Goal: Transaction & Acquisition: Purchase product/service

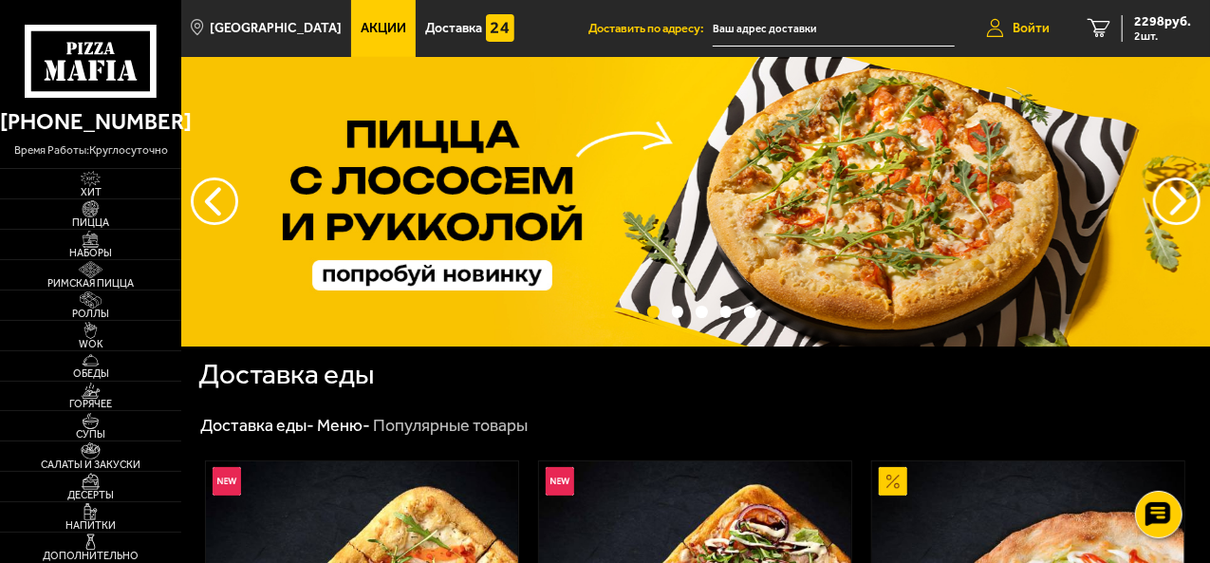
click at [1002, 32] on icon at bounding box center [994, 28] width 17 height 19
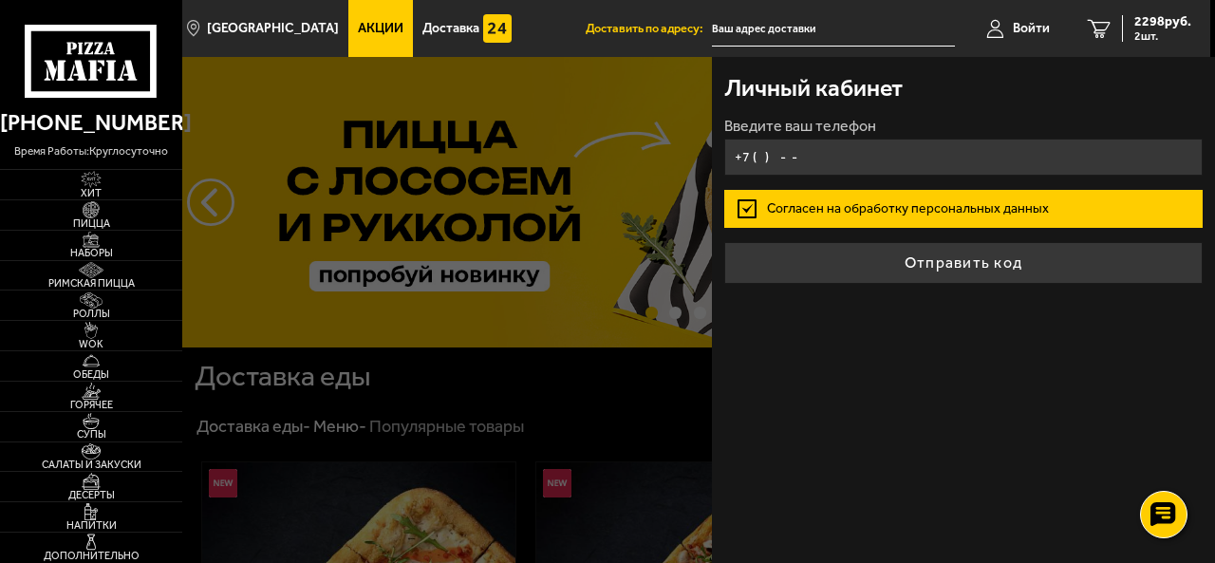
click at [895, 148] on input "+7 ( ) - -" at bounding box center [962, 157] width 477 height 37
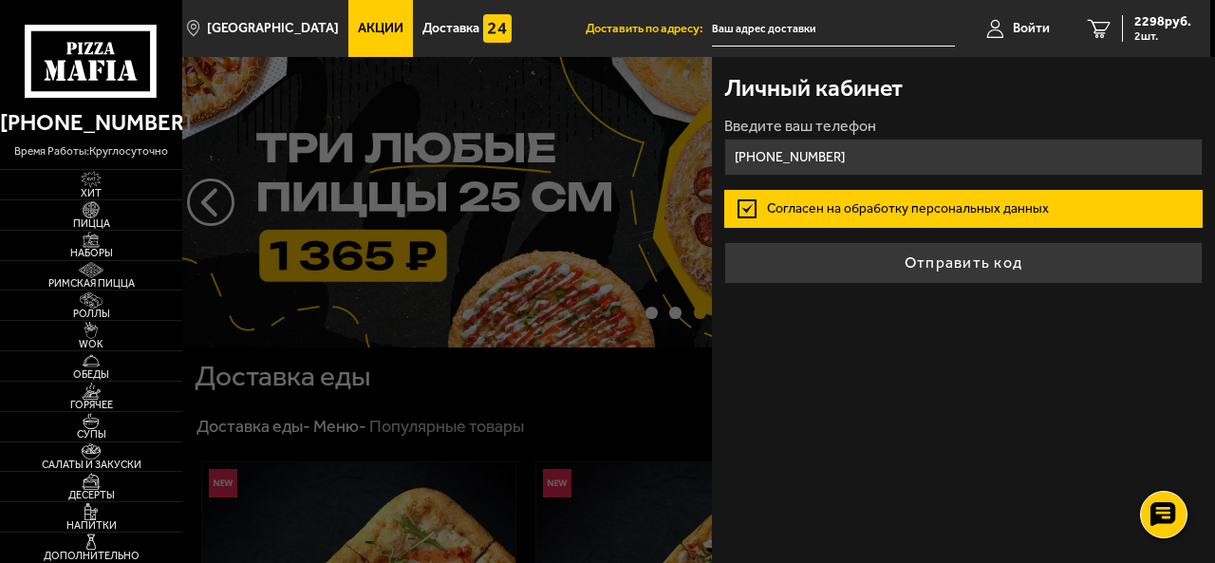
type input "[PHONE_NUMBER]"
click at [724, 242] on button "Отправить код" at bounding box center [962, 263] width 477 height 42
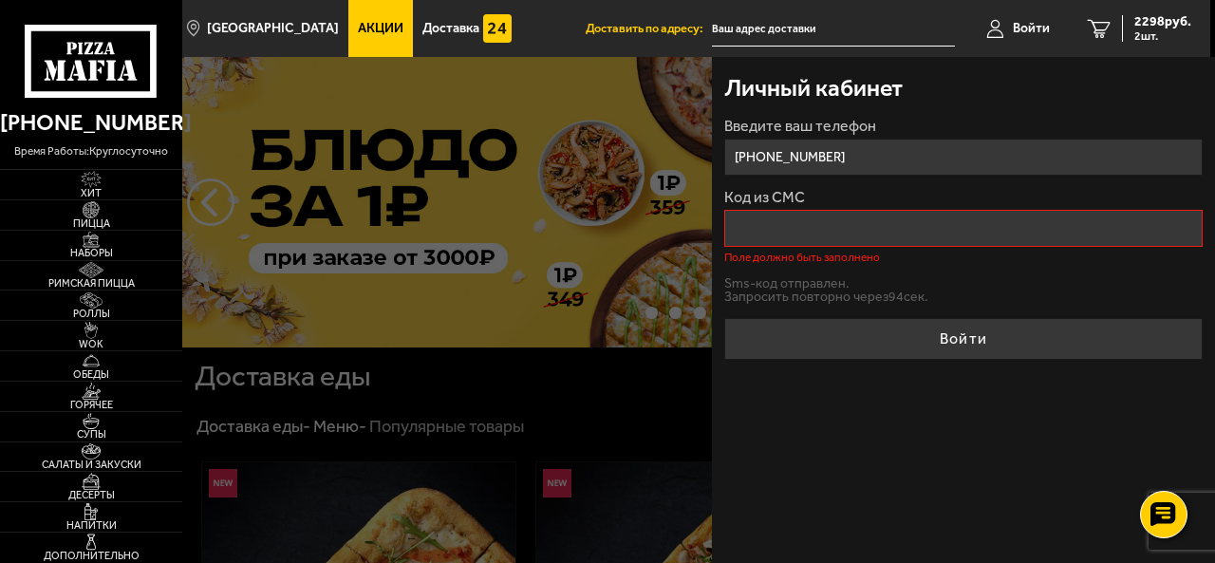
click at [565, 187] on div at bounding box center [789, 338] width 1215 height 563
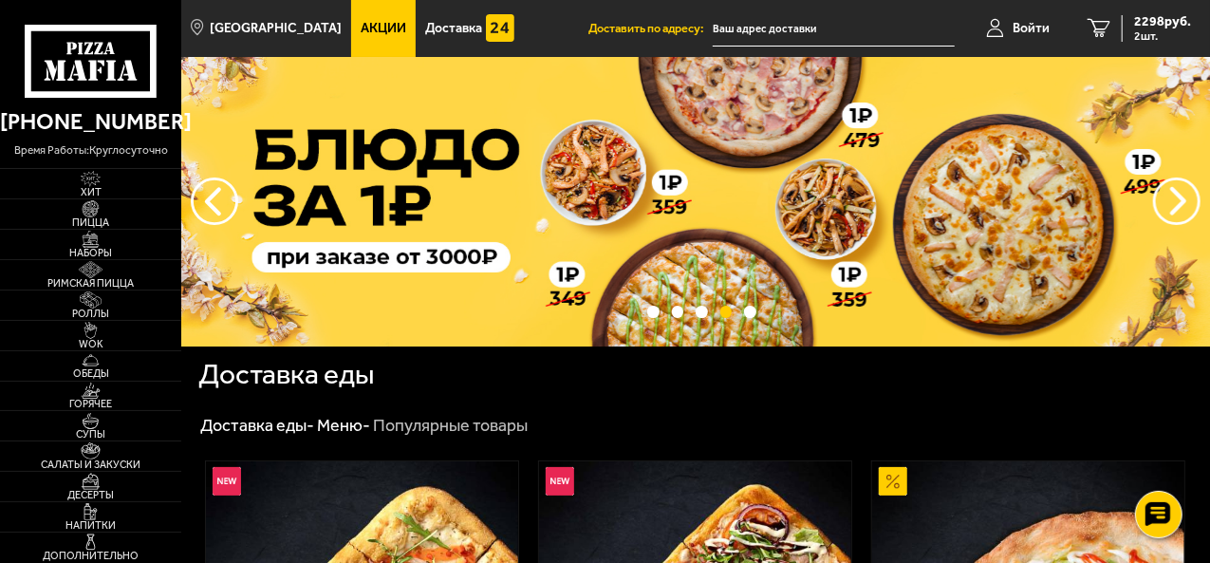
click at [795, 16] on input "text" at bounding box center [834, 28] width 242 height 35
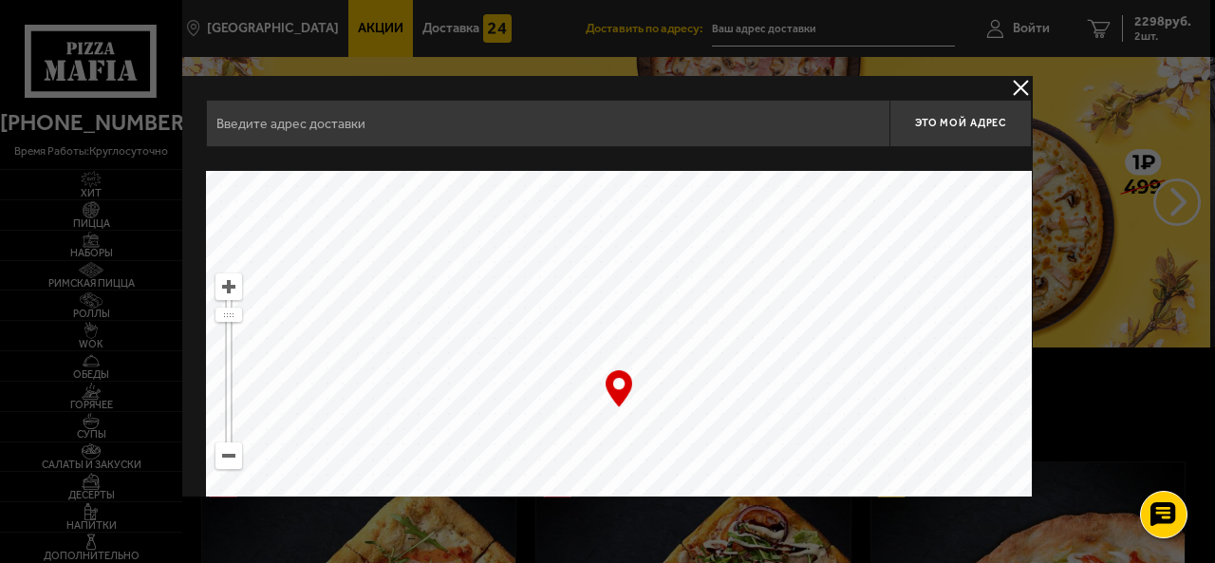
click at [651, 122] on input "text" at bounding box center [547, 123] width 683 height 47
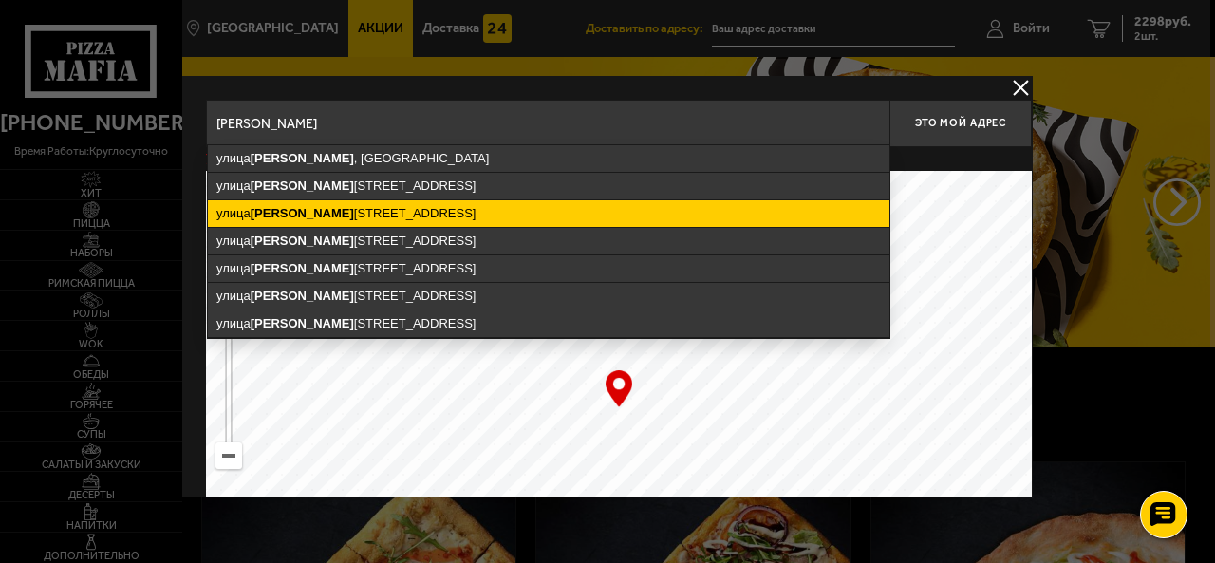
click at [534, 213] on ymaps "[STREET_ADDRESS]" at bounding box center [549, 213] width 682 height 27
type input "[STREET_ADDRESS]"
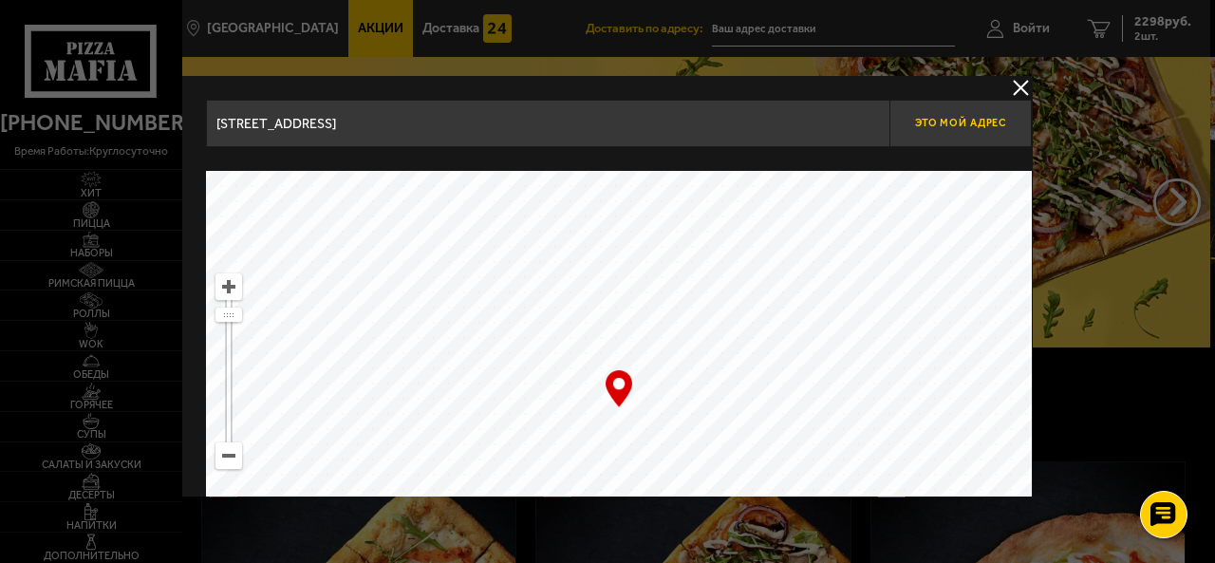
click at [952, 111] on button "Это мой адрес" at bounding box center [960, 123] width 142 height 47
type input "[STREET_ADDRESS]"
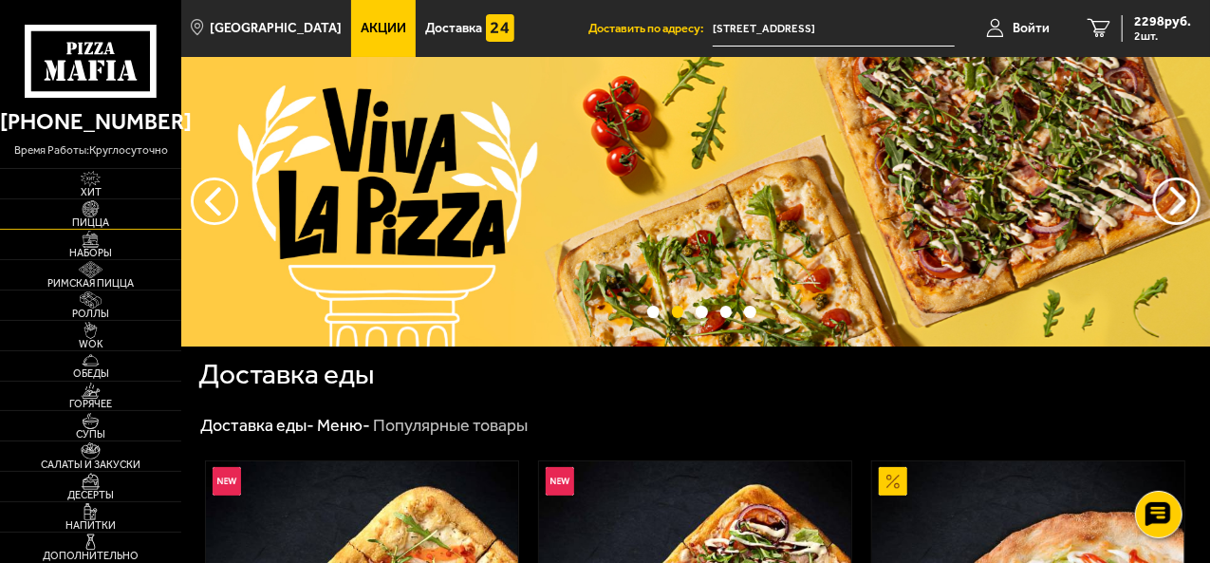
click at [85, 212] on img at bounding box center [90, 208] width 48 height 17
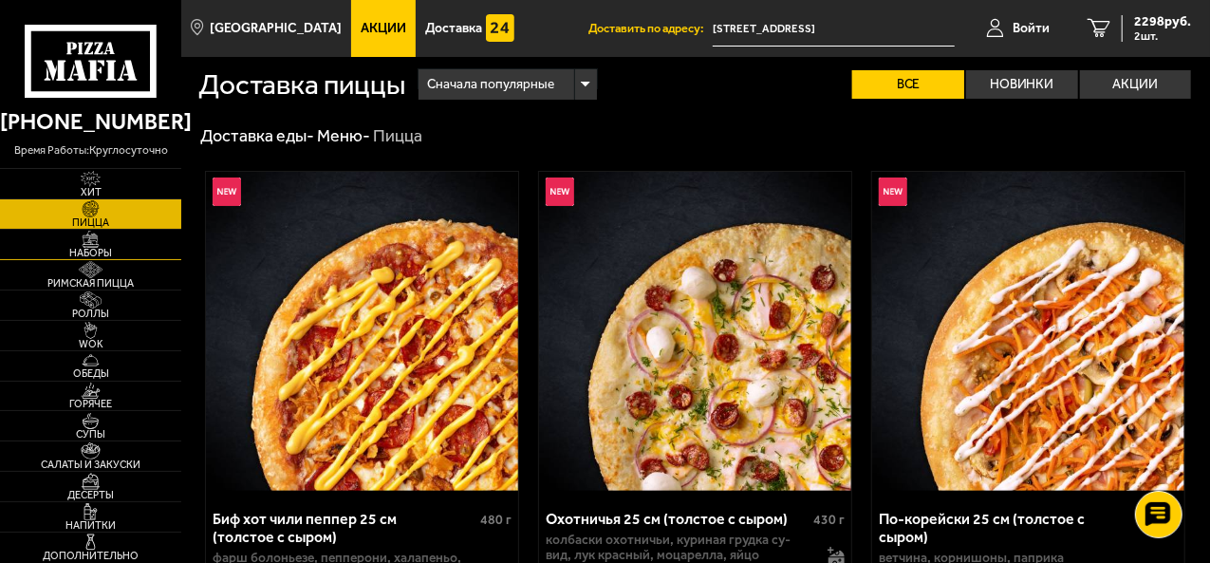
click at [101, 244] on img at bounding box center [90, 239] width 48 height 17
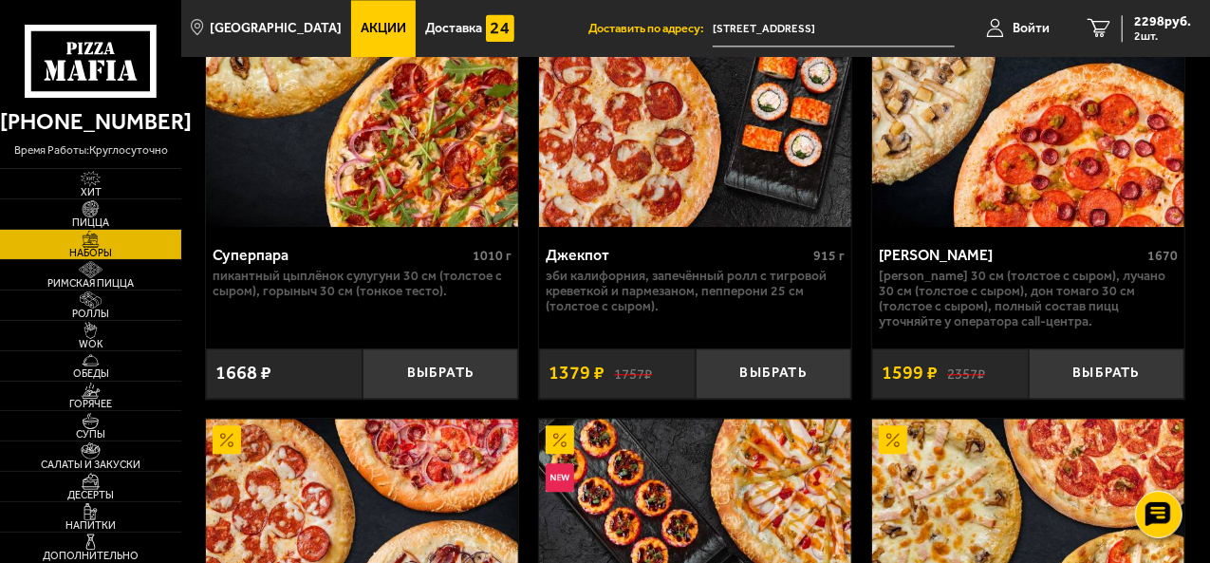
scroll to position [2241, 0]
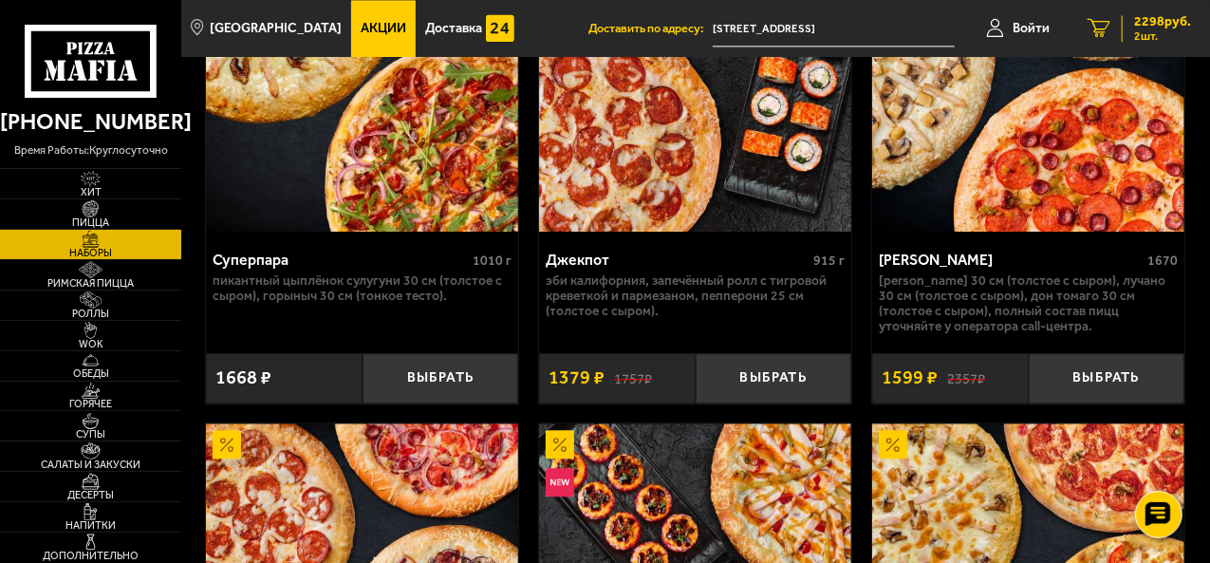
click at [1144, 30] on span "2 шт." at bounding box center [1162, 35] width 57 height 11
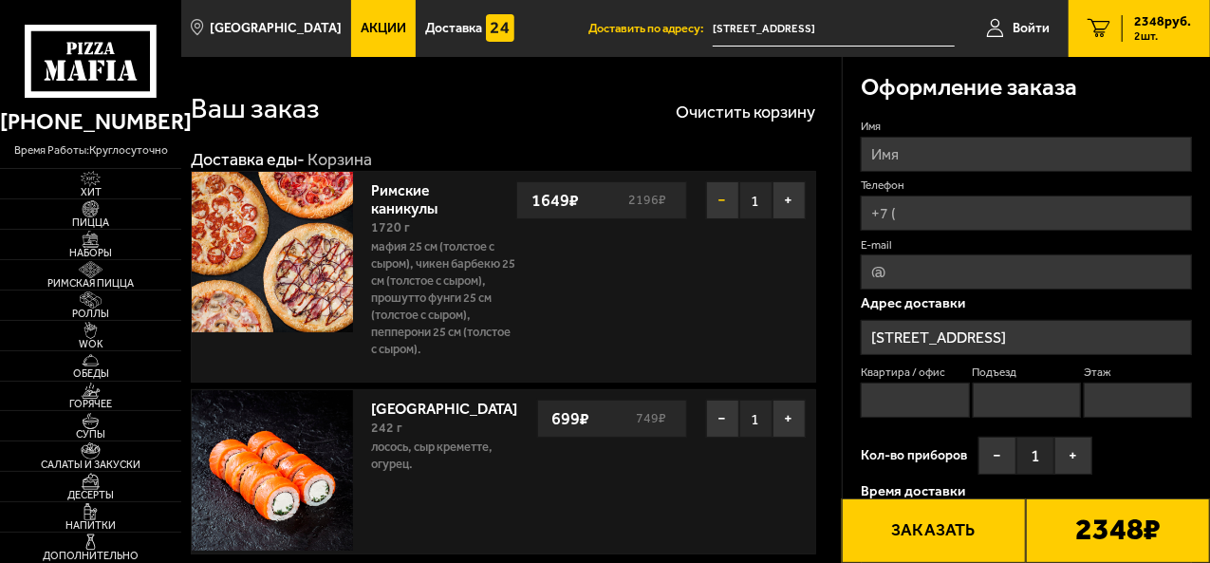
click at [723, 200] on button "−" at bounding box center [722, 200] width 33 height 38
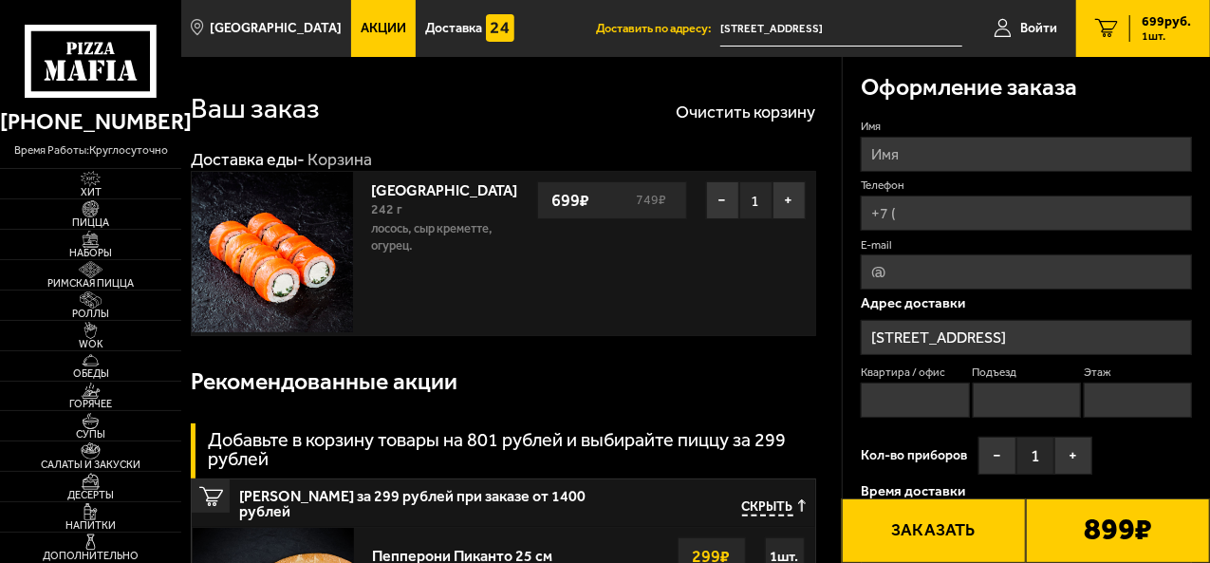
click at [723, 200] on button "−" at bounding box center [722, 200] width 33 height 38
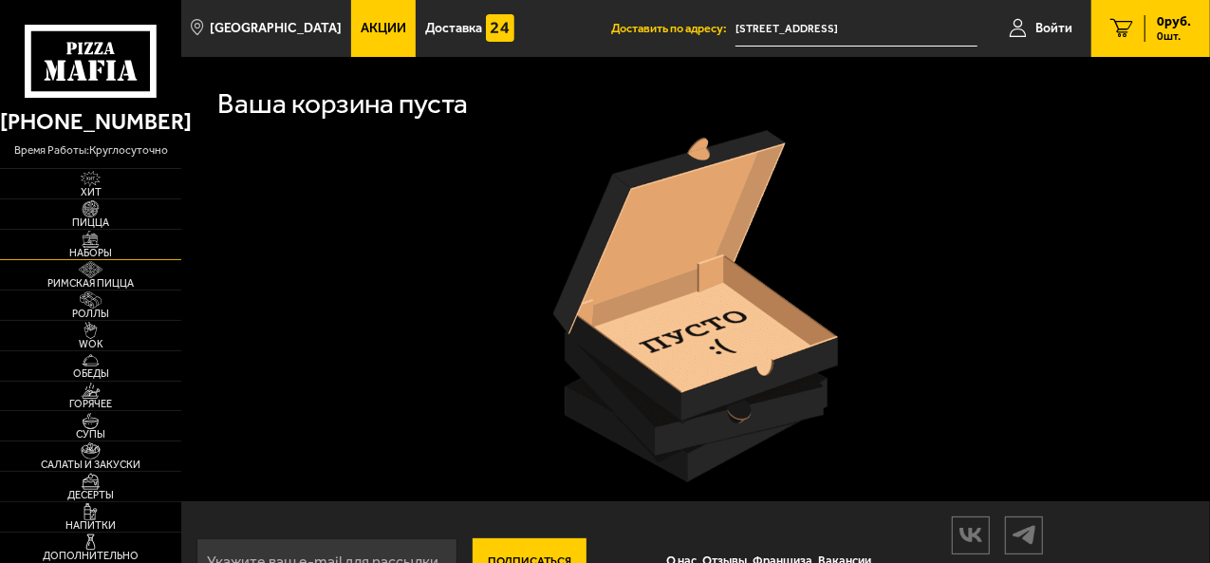
click at [99, 234] on img at bounding box center [90, 239] width 48 height 17
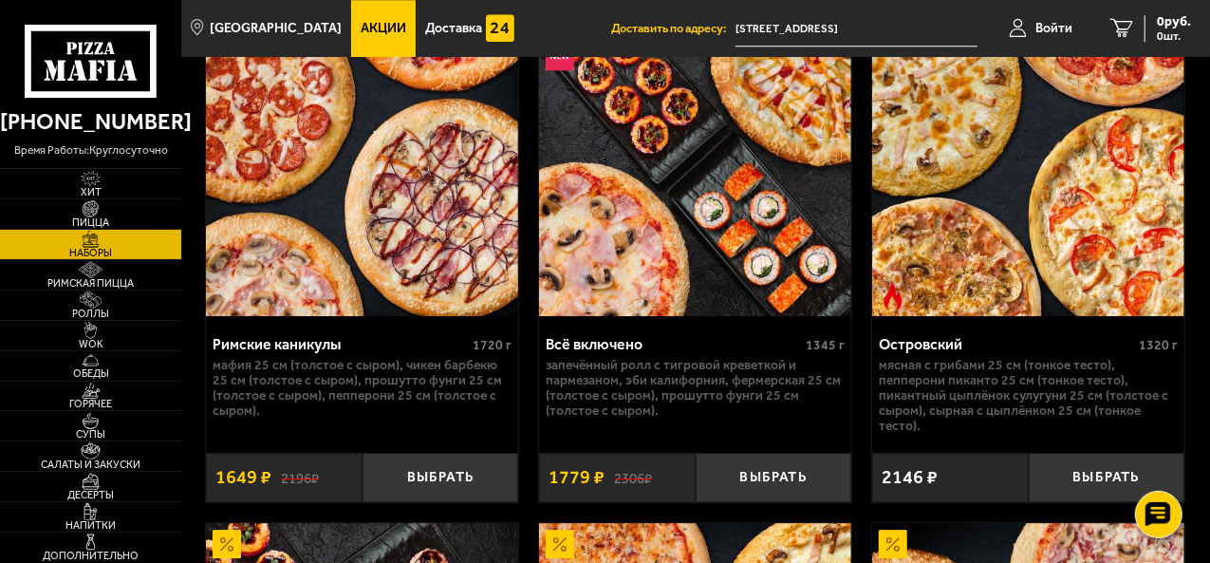
scroll to position [2696, 0]
